Goal: Task Accomplishment & Management: Complete application form

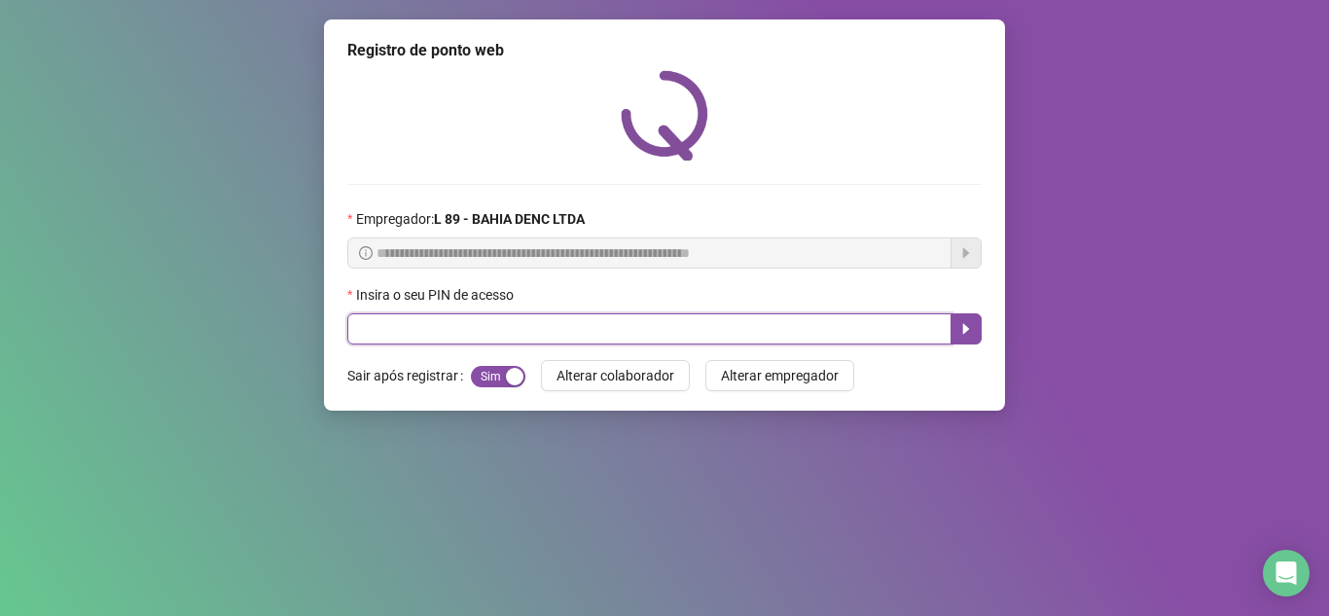
click at [653, 317] on input "text" at bounding box center [649, 328] width 604 height 31
type input "*****"
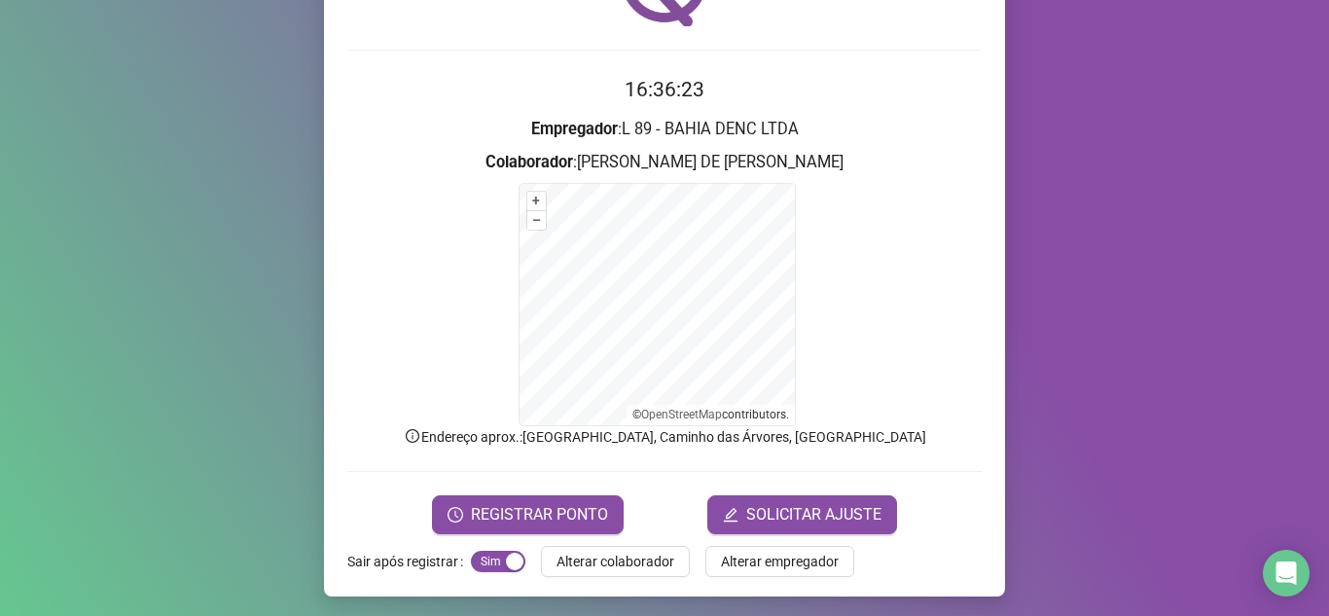
scroll to position [138, 0]
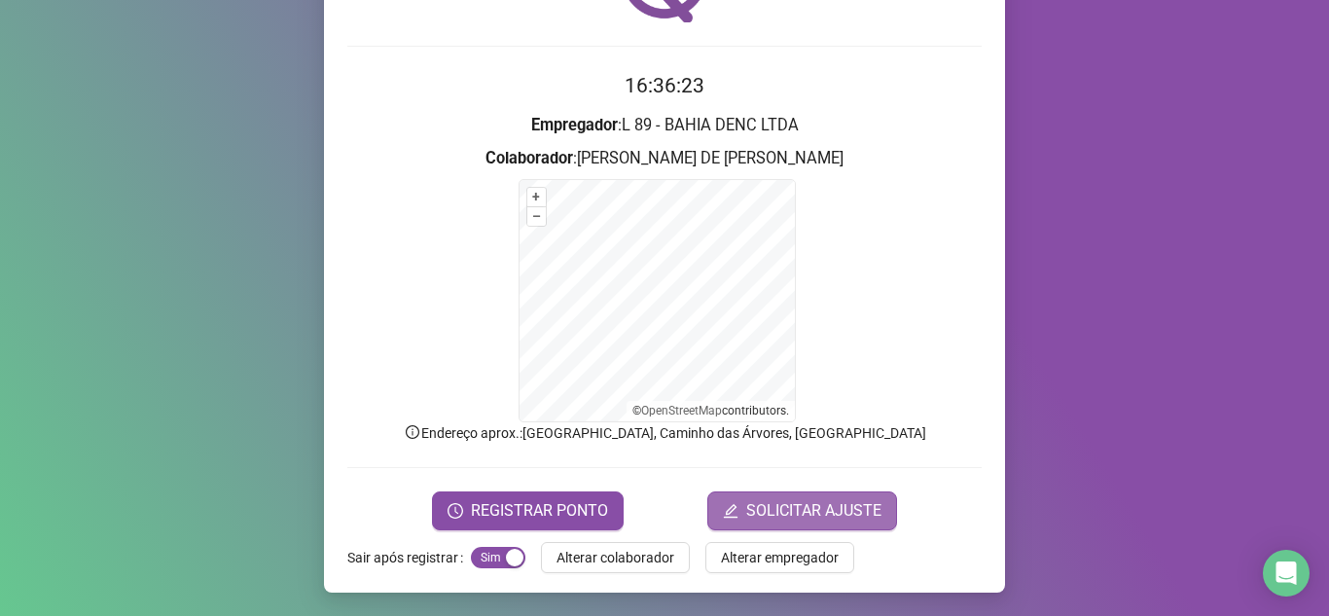
click at [793, 504] on span "SOLICITAR AJUSTE" at bounding box center [813, 510] width 135 height 23
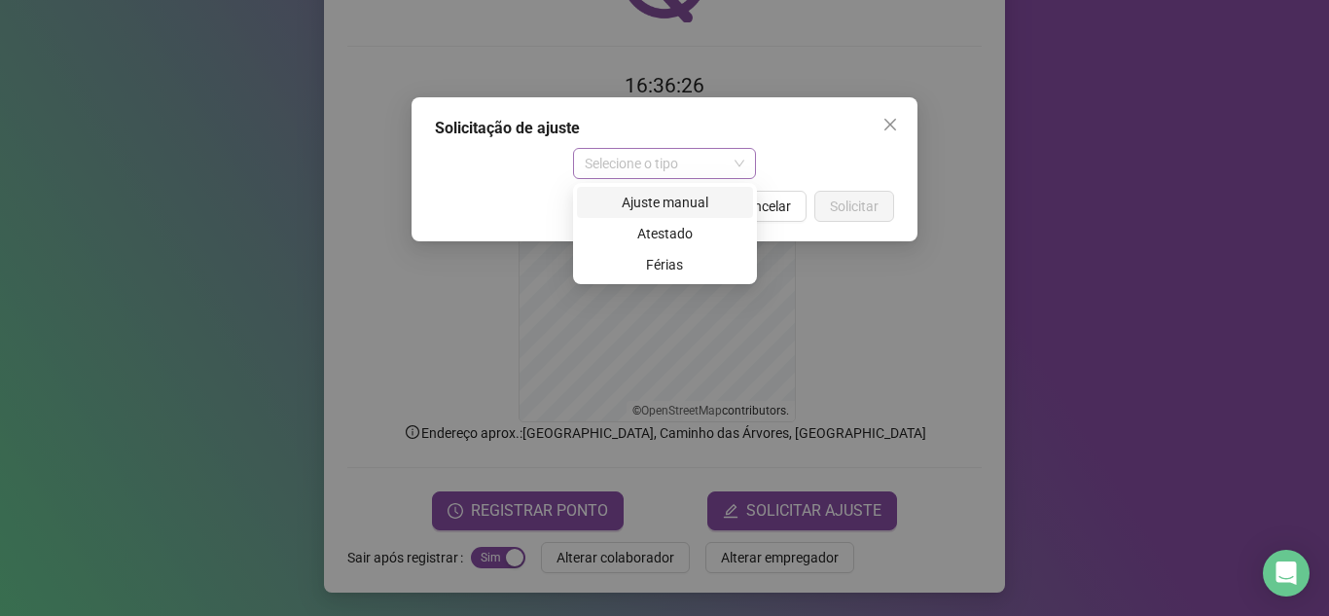
click at [706, 168] on span "Selecione o tipo" at bounding box center [665, 163] width 161 height 29
click at [713, 201] on div "Ajuste manual" at bounding box center [665, 202] width 153 height 21
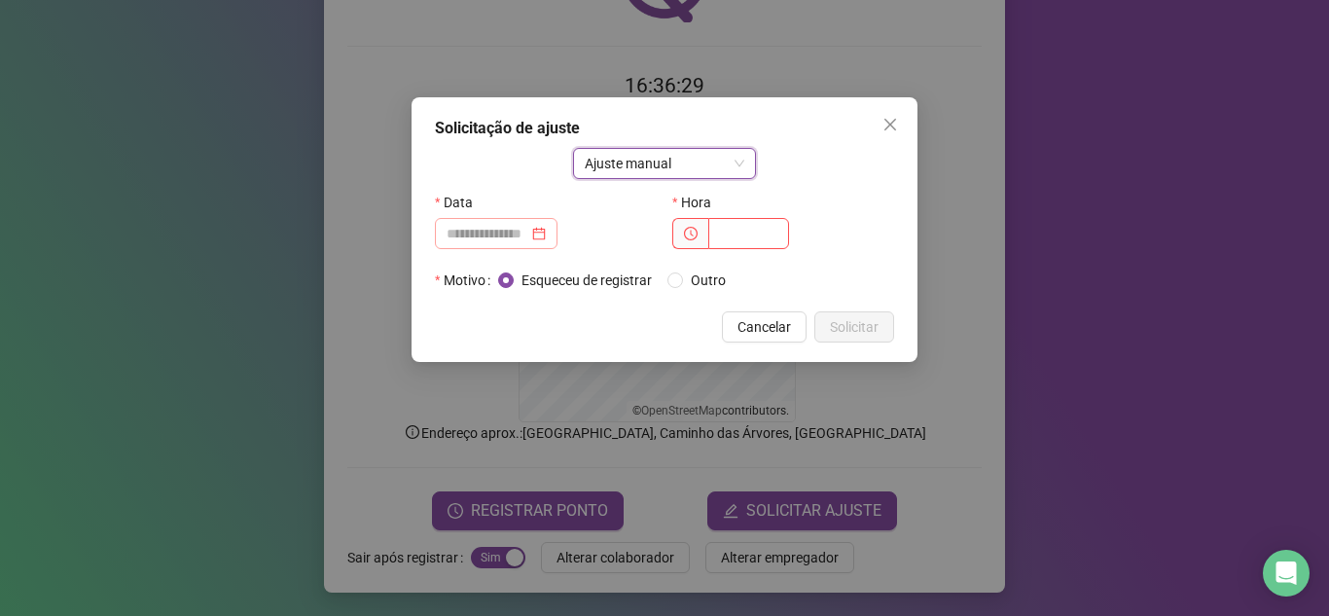
click at [546, 232] on div at bounding box center [495, 233] width 99 height 21
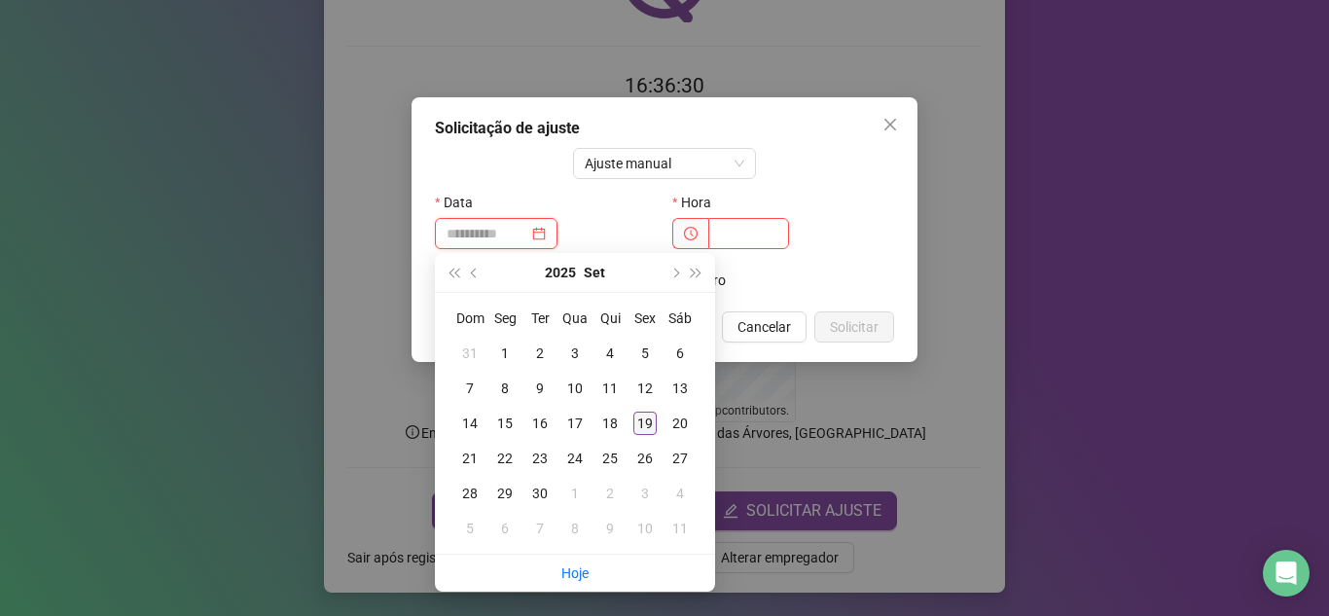
type input "**********"
click at [651, 426] on div "19" at bounding box center [644, 422] width 23 height 23
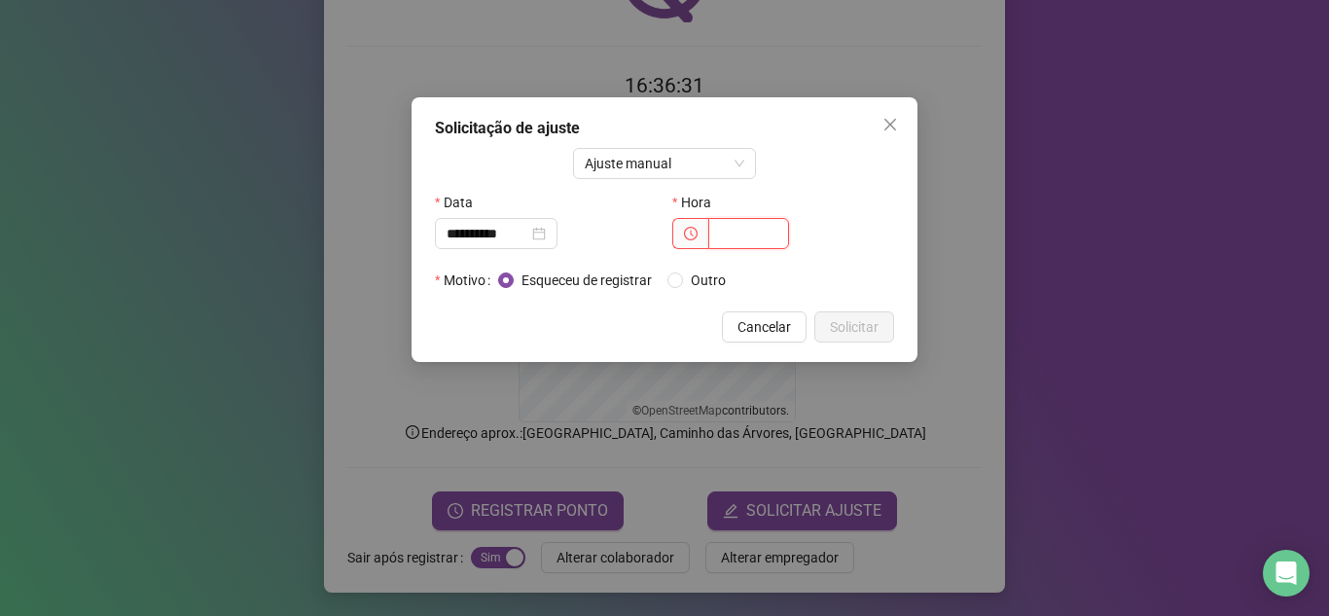
drag, startPoint x: 732, startPoint y: 233, endPoint x: 846, endPoint y: 252, distance: 115.3
click at [733, 233] on input "text" at bounding box center [748, 233] width 81 height 31
type input "*****"
click at [845, 324] on span "Solicitar" at bounding box center [854, 326] width 49 height 21
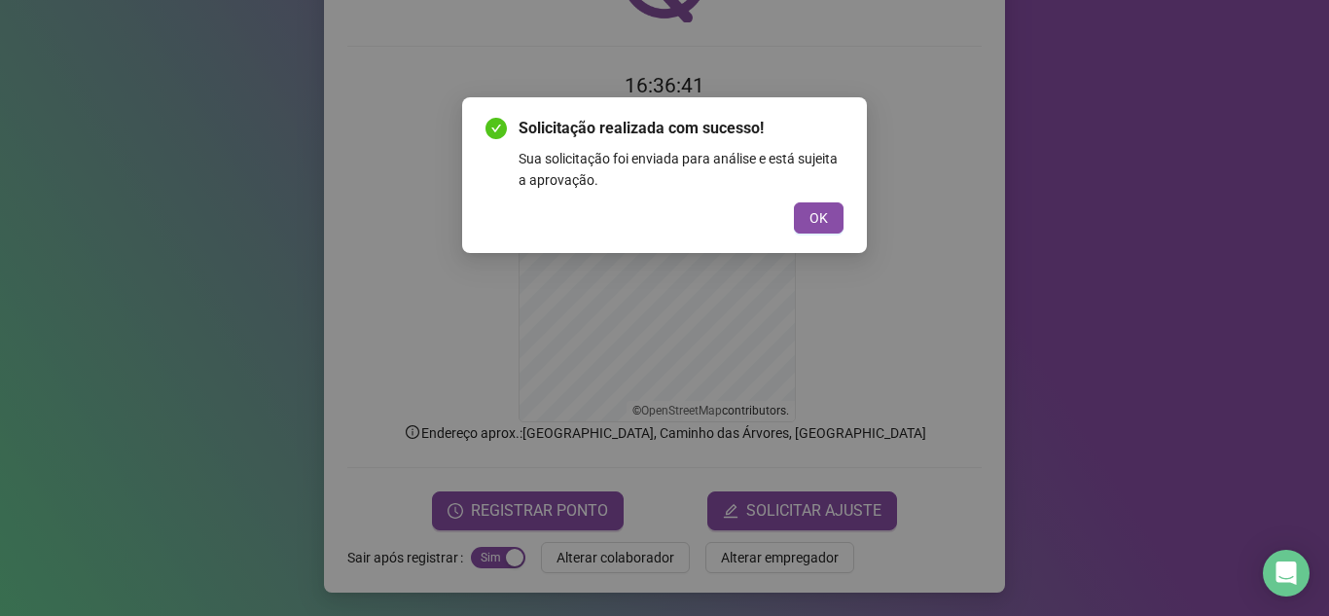
click at [823, 210] on span "OK" at bounding box center [818, 217] width 18 height 21
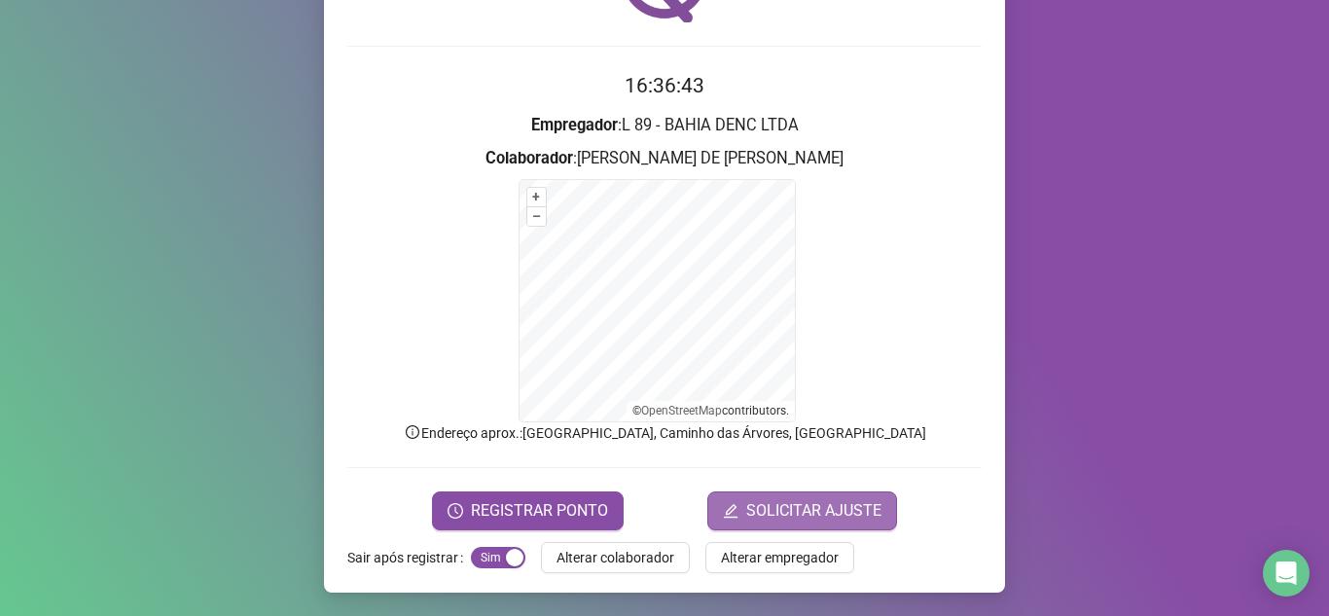
click at [796, 515] on span "SOLICITAR AJUSTE" at bounding box center [813, 510] width 135 height 23
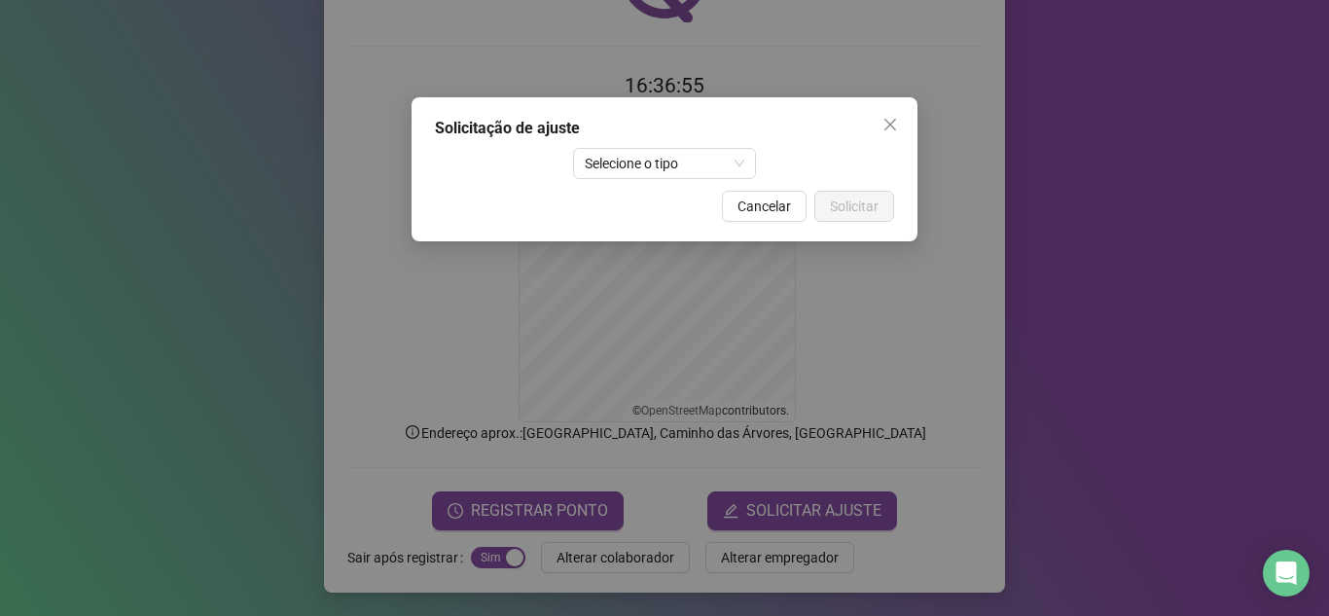
drag, startPoint x: 889, startPoint y: 122, endPoint x: 850, endPoint y: 79, distance: 57.8
click at [890, 122] on icon "close" at bounding box center [890, 125] width 16 height 16
